Goal: Navigation & Orientation: Find specific page/section

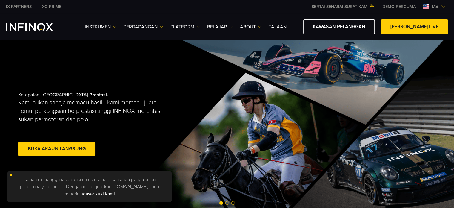
click at [435, 6] on span "ms" at bounding box center [436, 6] width 12 height 7
click at [438, 7] on span "ms" at bounding box center [436, 6] width 12 height 7
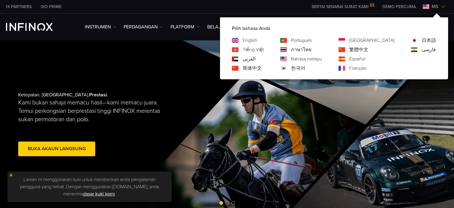
click at [258, 40] on link "English" at bounding box center [250, 40] width 15 height 7
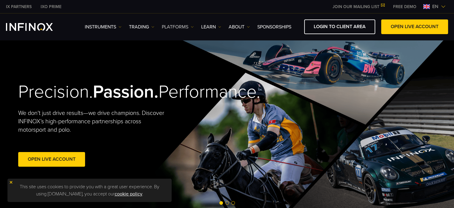
click at [192, 26] on img at bounding box center [192, 26] width 3 height 3
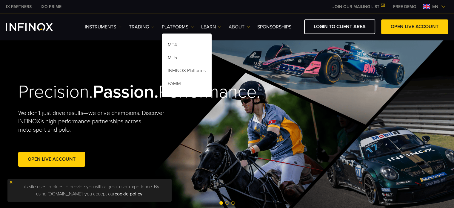
click at [243, 25] on link "ABOUT" at bounding box center [239, 26] width 21 height 7
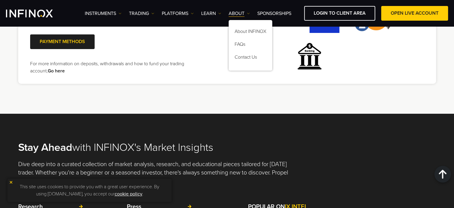
scroll to position [1285, 0]
